Goal: Answer question/provide support: Answer question/provide support

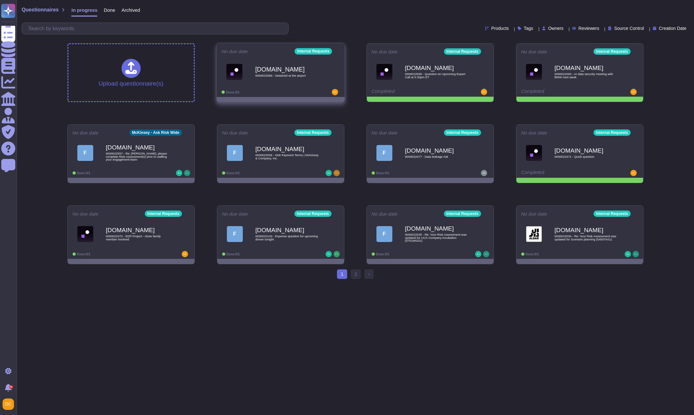
click at [261, 76] on span "0000022566 - Detained at the airport" at bounding box center [287, 75] width 64 height 3
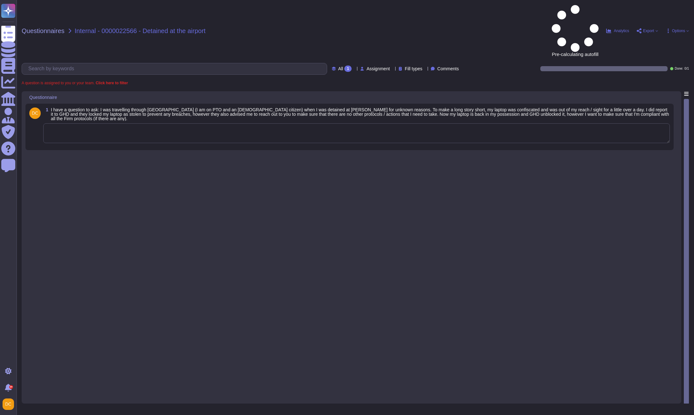
click at [113, 123] on textarea at bounding box center [356, 133] width 626 height 20
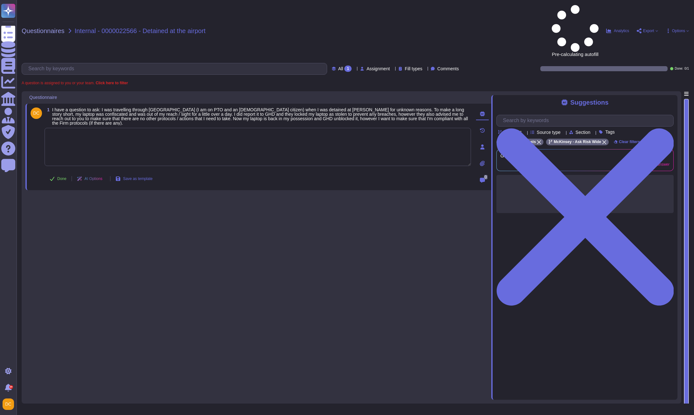
paste textarea "Please note that I confirmed with the SOC team, and they are already working on…"
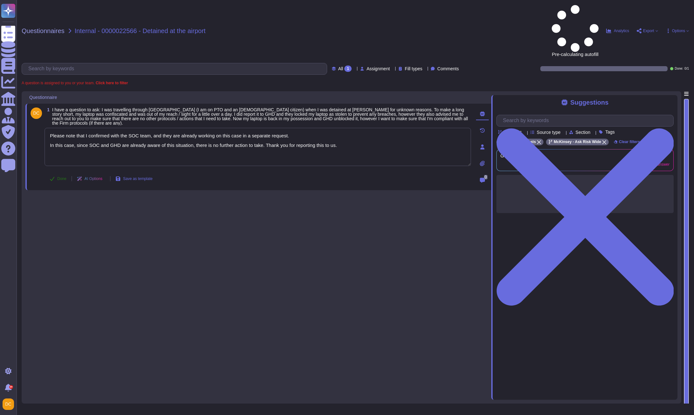
type textarea "Please note that I confirmed with the SOC team, and they are already working on…"
click at [56, 172] on button "Done" at bounding box center [58, 178] width 27 height 13
